Goal: Find specific page/section: Find specific page/section

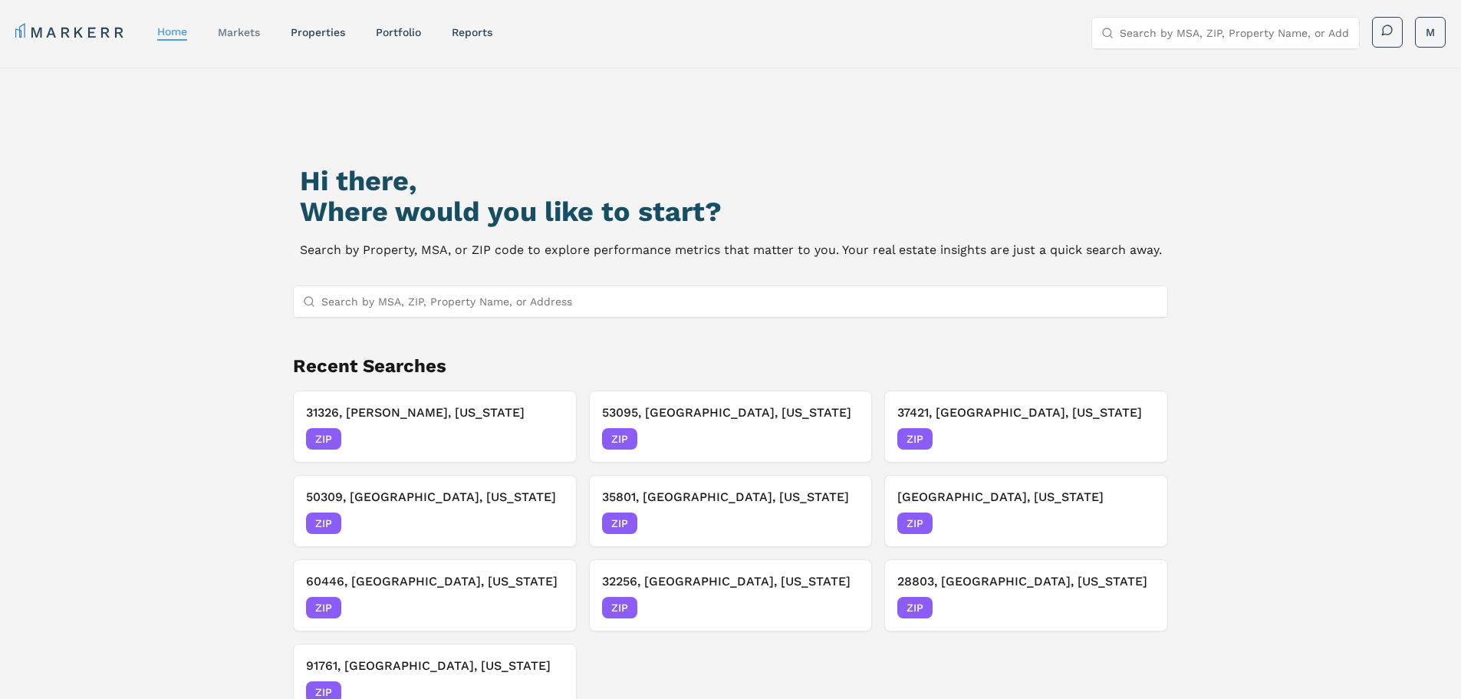
click at [248, 31] on link "markets" at bounding box center [239, 32] width 42 height 12
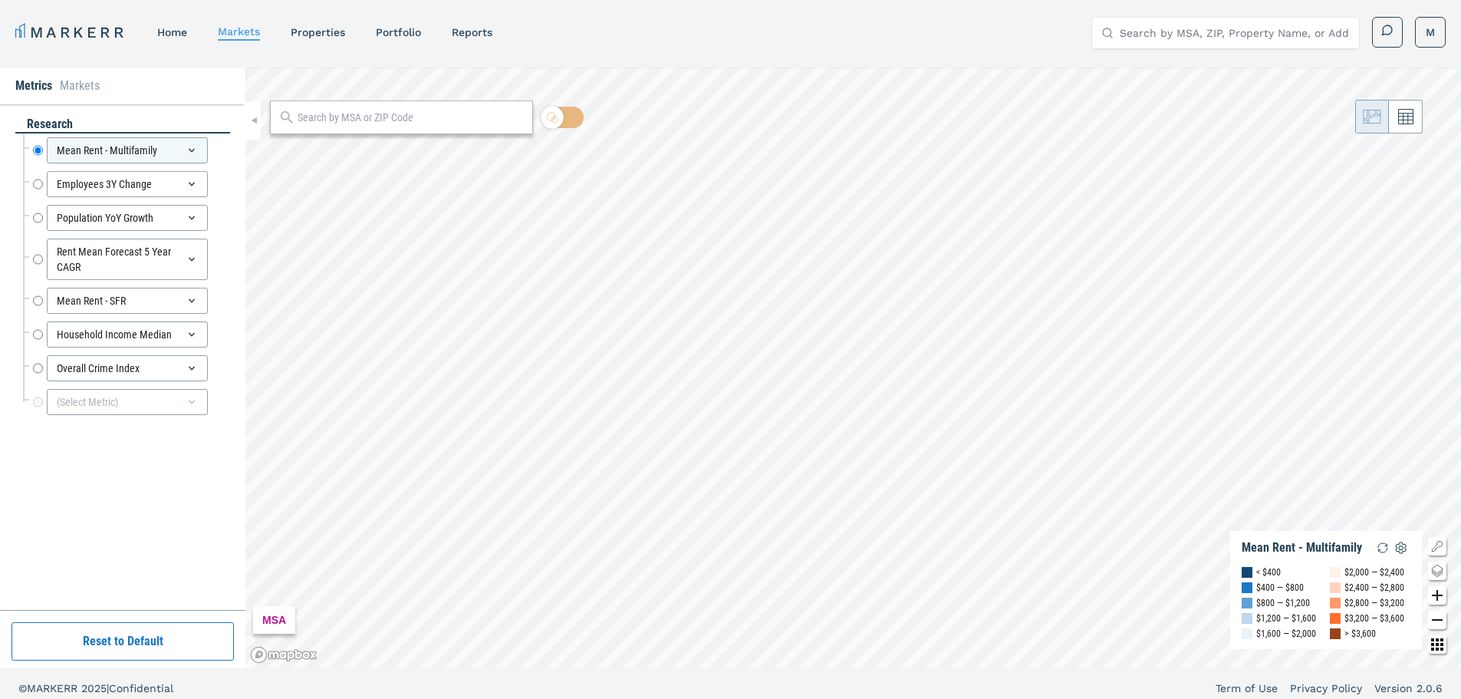
click at [332, 120] on input "text" at bounding box center [411, 118] width 227 height 16
paste input "30331"
type input "30331"
click at [514, 149] on span "ZIP" at bounding box center [506, 152] width 31 height 14
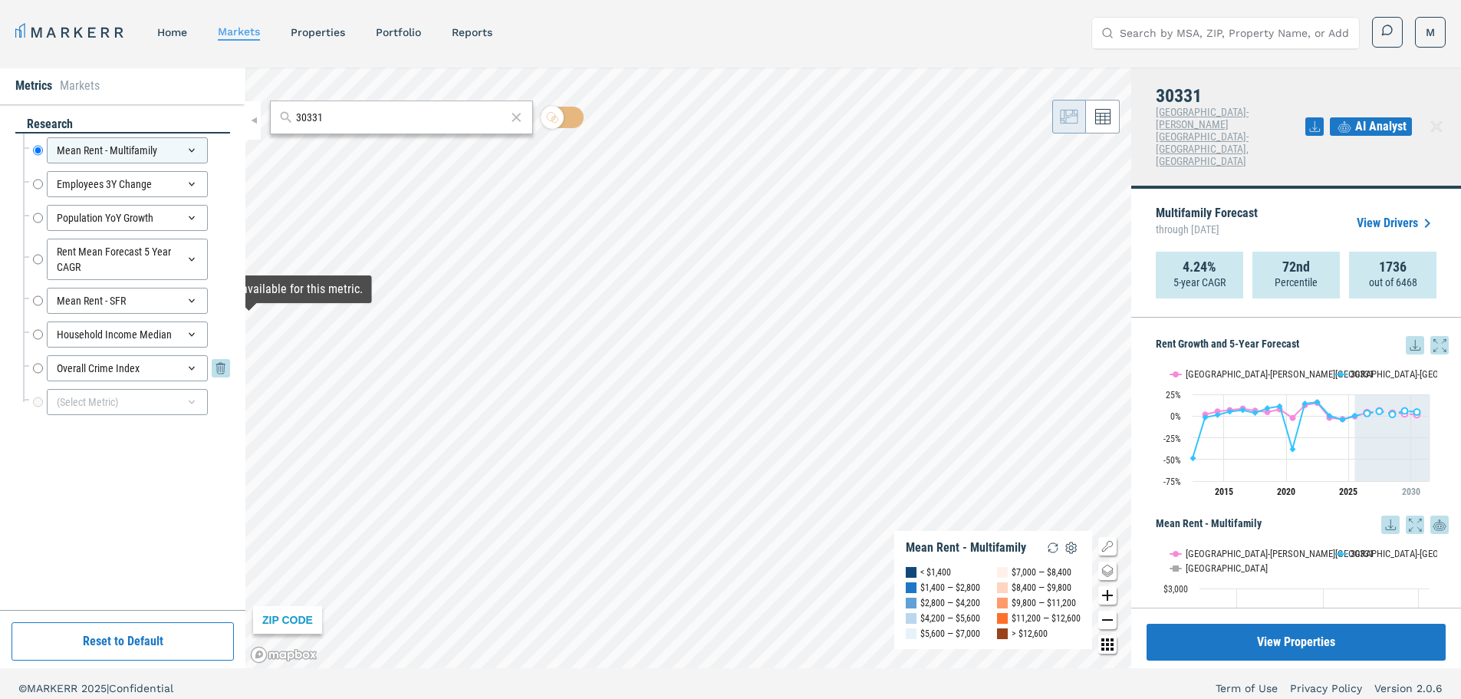
click at [39, 365] on input "Overall Crime Index" at bounding box center [38, 368] width 10 height 26
radio input "false"
radio input "true"
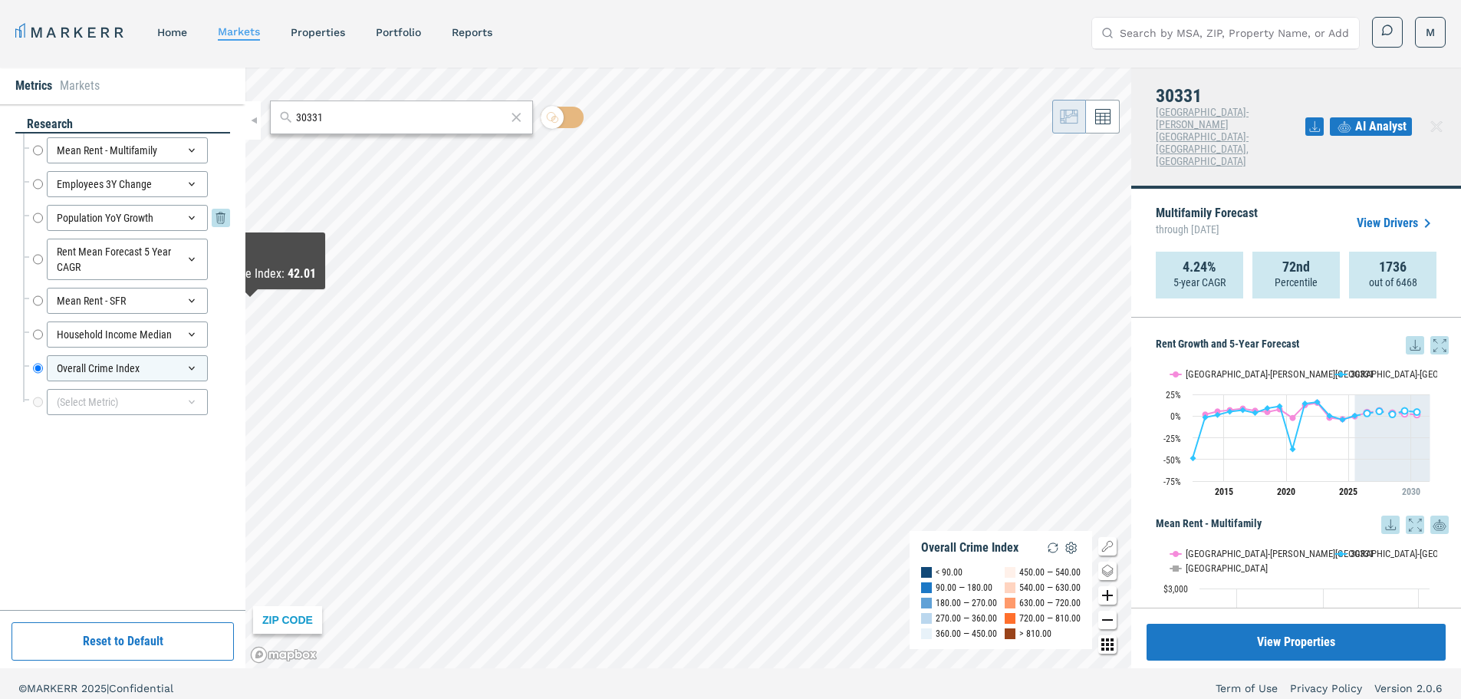
click at [39, 221] on input "Population YoY Growth" at bounding box center [38, 218] width 10 height 26
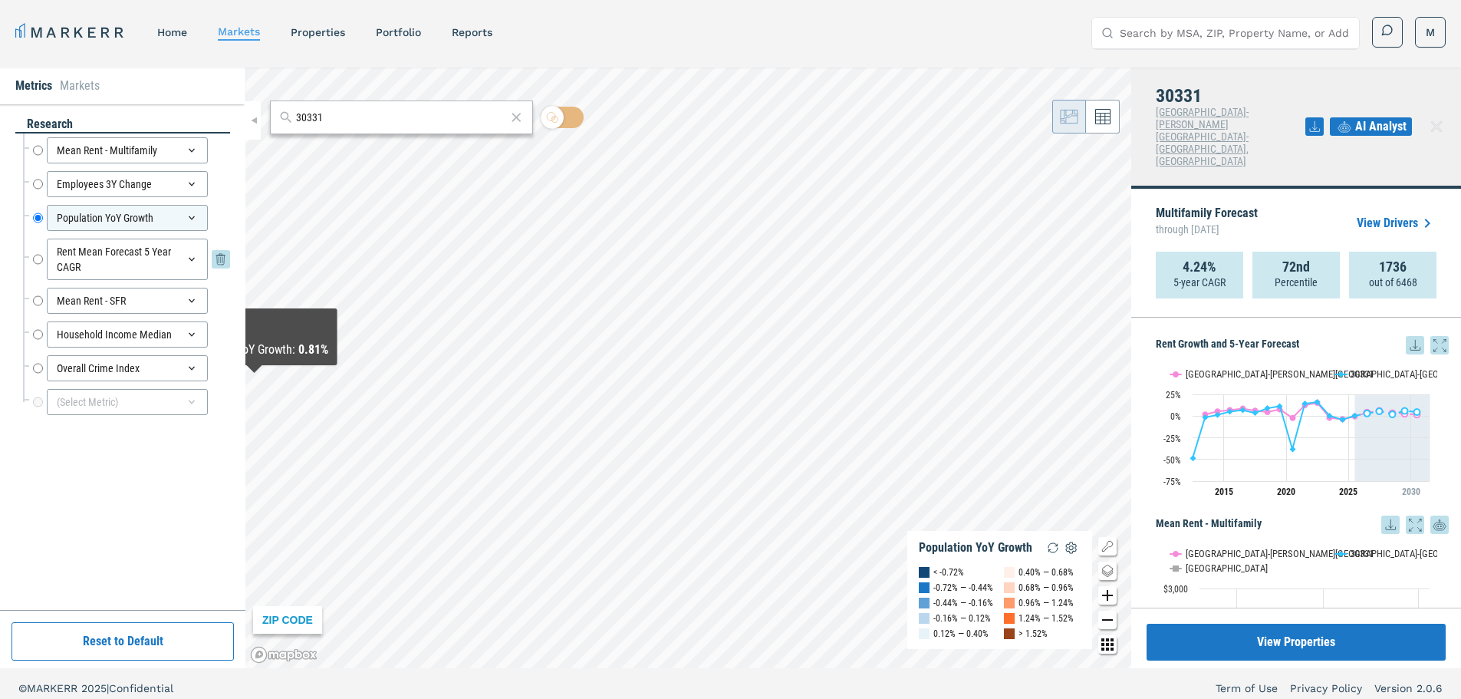
click at [35, 260] on input "Rent Mean Forecast 5 Year CAGR" at bounding box center [38, 259] width 10 height 41
radio input "false"
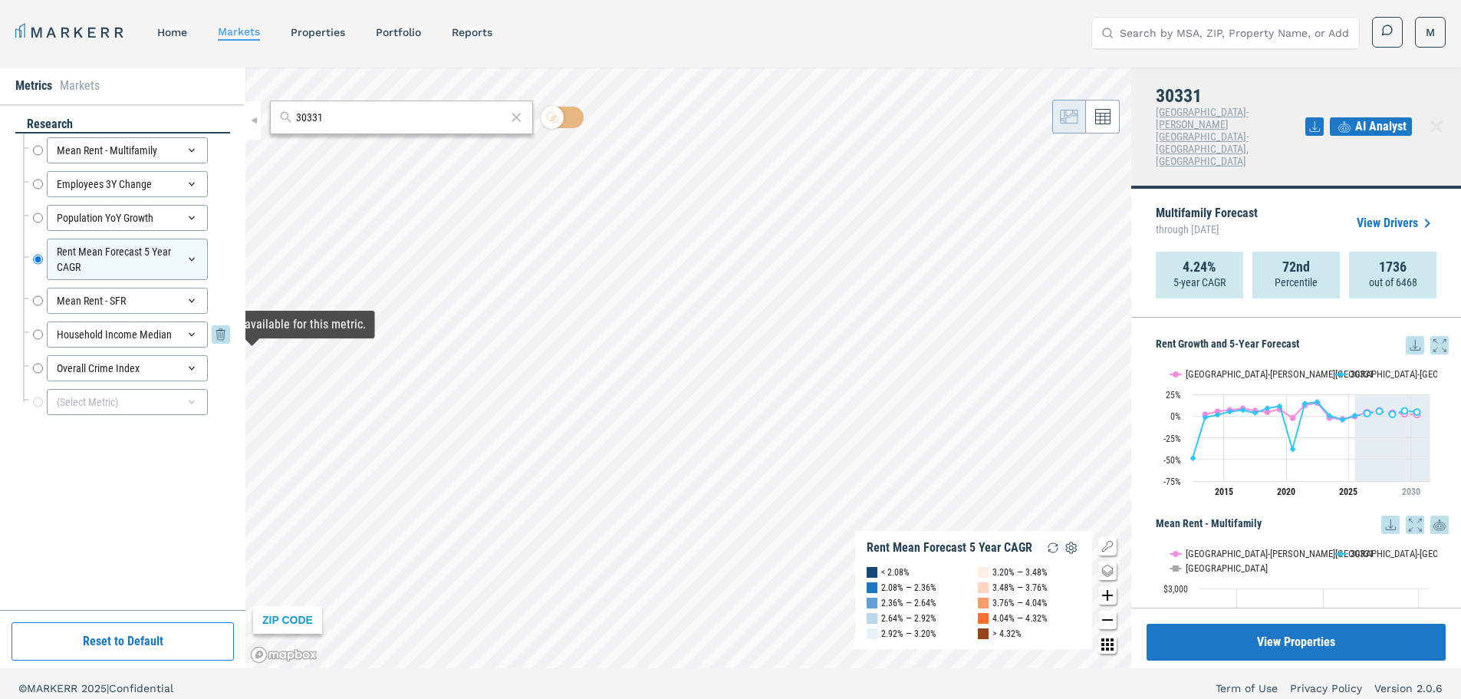
click at [44, 331] on div "Household Income Median Household Income Median" at bounding box center [131, 334] width 197 height 26
click at [39, 331] on input "Household Income Median" at bounding box center [38, 334] width 10 height 26
radio input "false"
radio input "true"
